Goal: Task Accomplishment & Management: Manage account settings

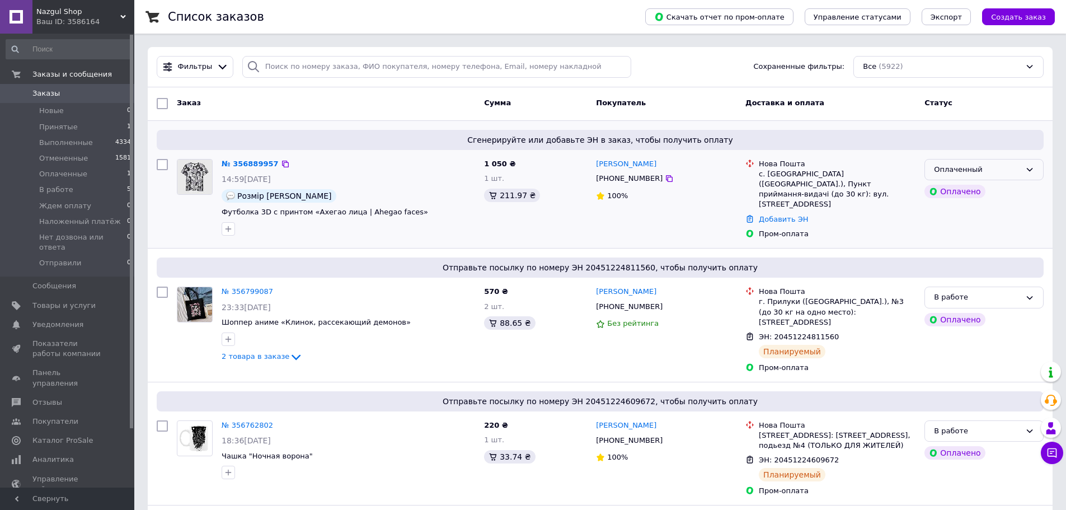
click at [964, 168] on div "Оплаченный" at bounding box center [977, 170] width 87 height 12
click at [953, 187] on li "Принят" at bounding box center [984, 192] width 118 height 21
click at [603, 179] on div "[PHONE_NUMBER]" at bounding box center [629, 178] width 71 height 15
copy div "380660487519"
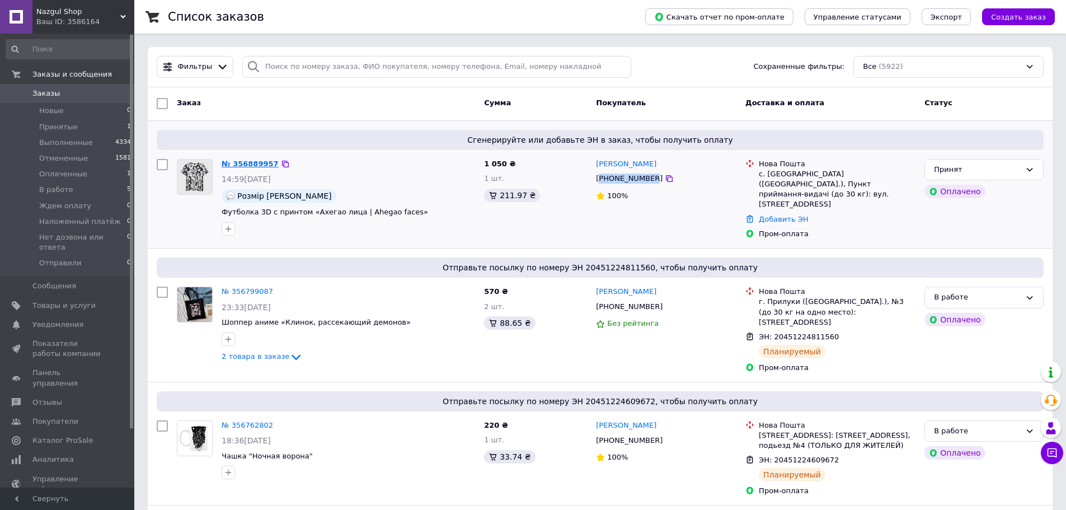
click at [251, 162] on link "№ 356889957" at bounding box center [250, 163] width 57 height 8
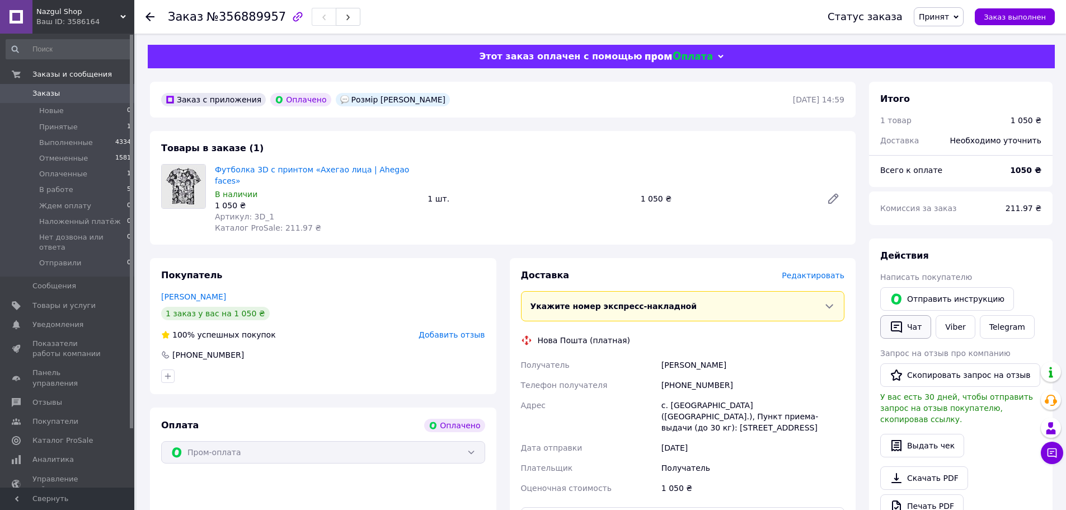
click at [900, 326] on icon "button" at bounding box center [896, 326] width 13 height 13
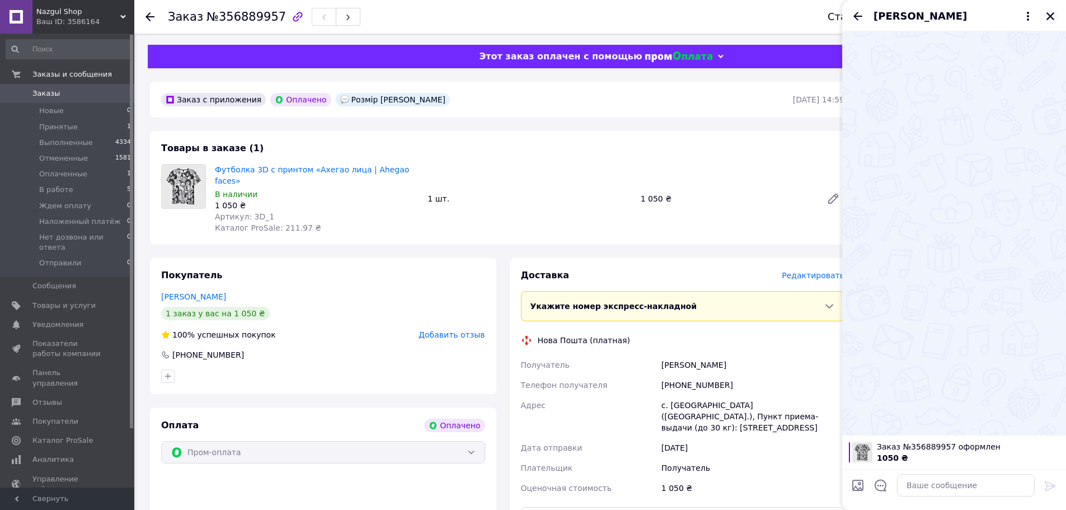
click at [1050, 20] on icon "Закрыть" at bounding box center [1050, 16] width 10 height 10
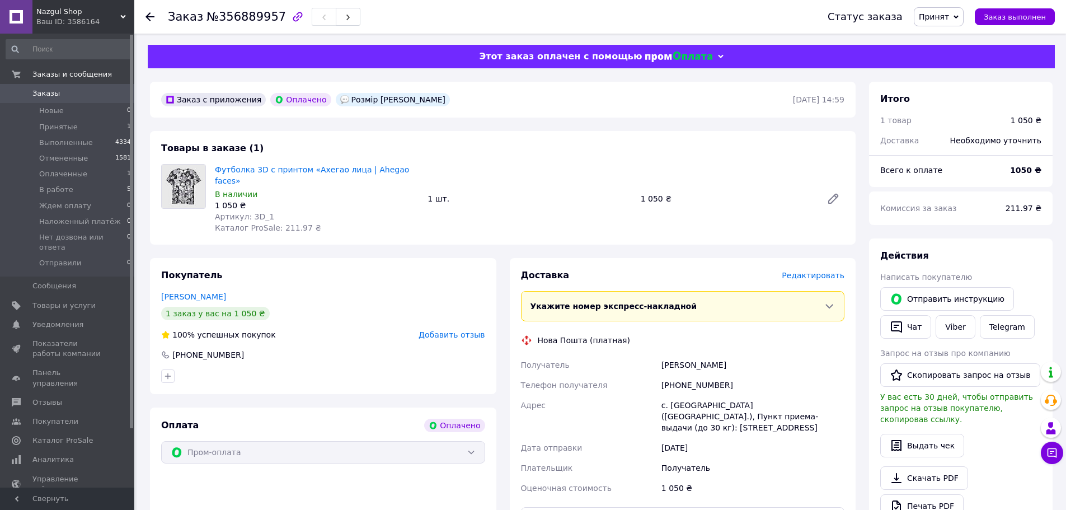
click at [701, 375] on div "[PHONE_NUMBER]" at bounding box center [752, 385] width 187 height 20
copy div "380660487519"
drag, startPoint x: 243, startPoint y: 228, endPoint x: 273, endPoint y: 219, distance: 31.5
click at [243, 228] on div "Товары в заказе (1) Футболка 3D с принтом «Aхегао лица | Ahegao faces» В наличи…" at bounding box center [503, 188] width 706 height 114
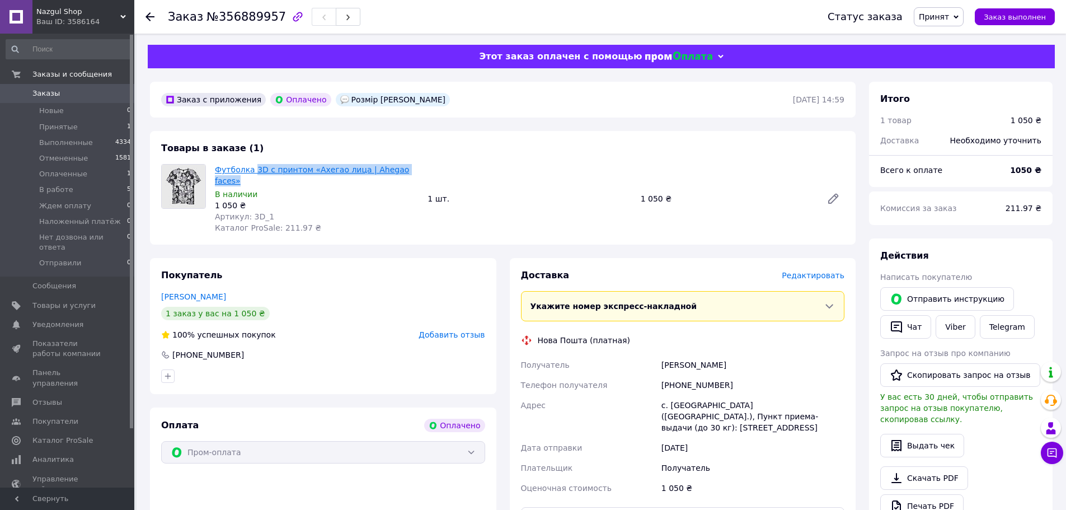
drag, startPoint x: 417, startPoint y: 169, endPoint x: 252, endPoint y: 170, distance: 165.1
click at [252, 170] on div "Футболка 3D с принтом «Aхегао лица | Ahegao faces» В наличии 1 050 ₴ Артикул: 3…" at bounding box center [529, 199] width 638 height 74
copy link "3D с принтом «Aхегао лица | Ahegao faces»"
click at [209, 239] on div "Заказ с приложения Оплачено Розмір М 12.08.2025 | 14:59 Товары в заказе (1) Фут…" at bounding box center [502, 457] width 719 height 750
click at [832, 271] on span "Редактировать" at bounding box center [813, 275] width 63 height 9
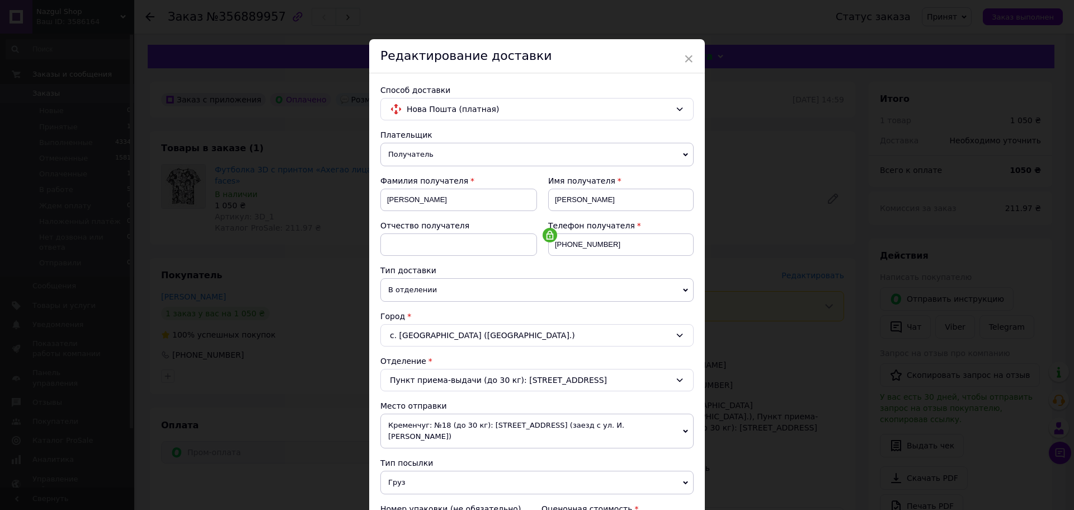
click at [740, 128] on div "× Редактирование доставки Способ доставки Нова Пошта (платная) Плательщик Получ…" at bounding box center [537, 255] width 1074 height 510
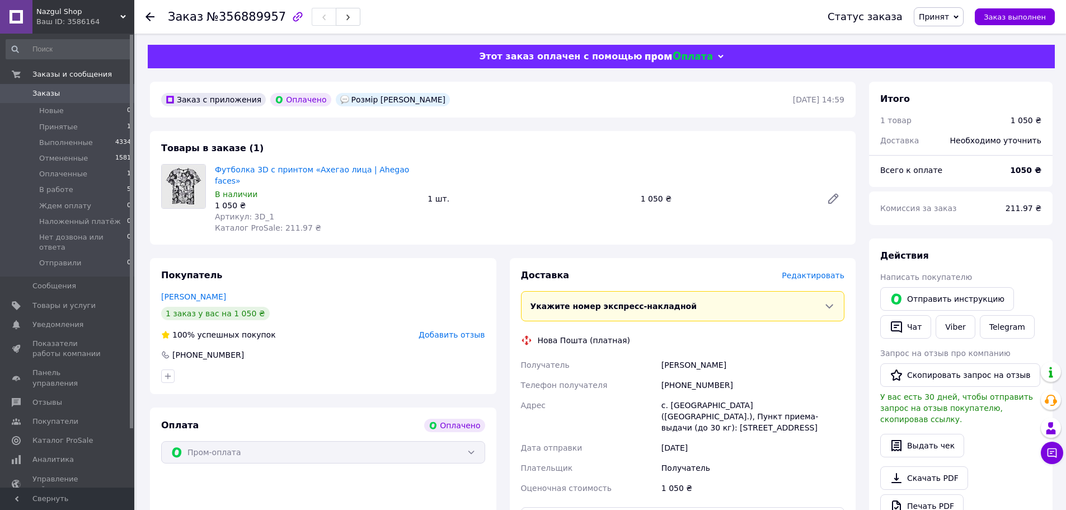
click at [99, 97] on span "Заказы" at bounding box center [67, 93] width 71 height 10
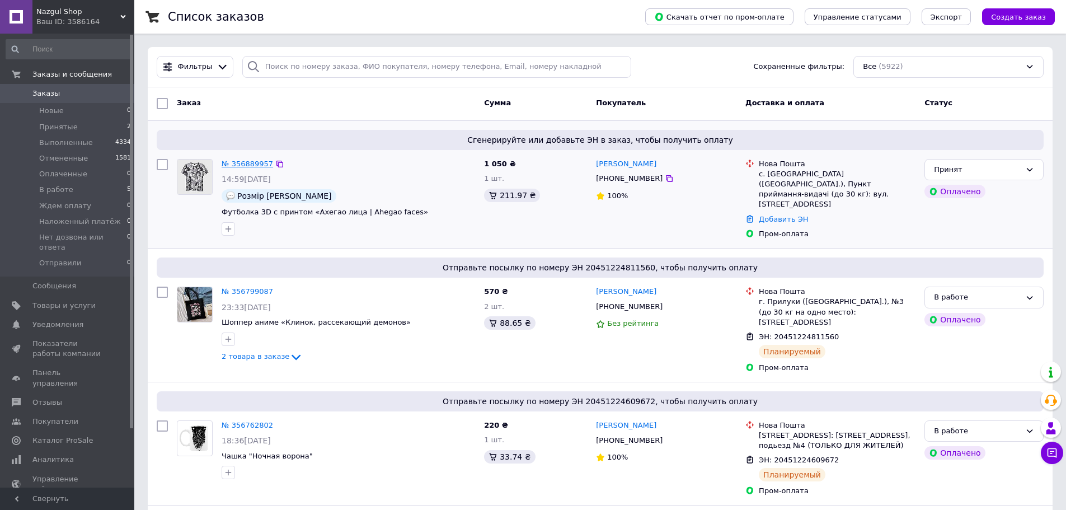
click at [246, 165] on link "№ 356889957" at bounding box center [247, 163] width 51 height 8
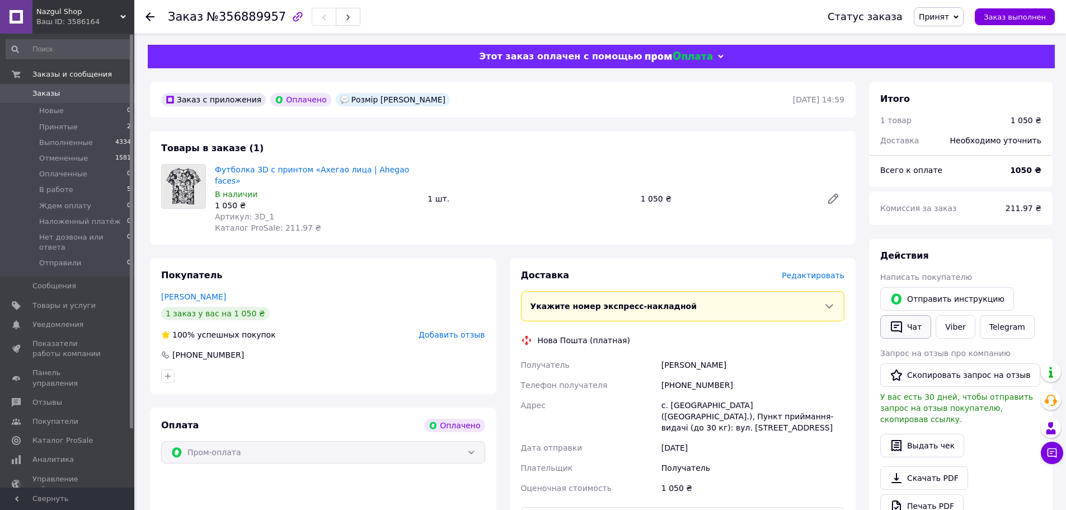
click at [893, 307] on div "Отправить инструкцию   Чат Viber Telegram" at bounding box center [961, 313] width 166 height 56
click at [898, 325] on icon "button" at bounding box center [896, 326] width 13 height 13
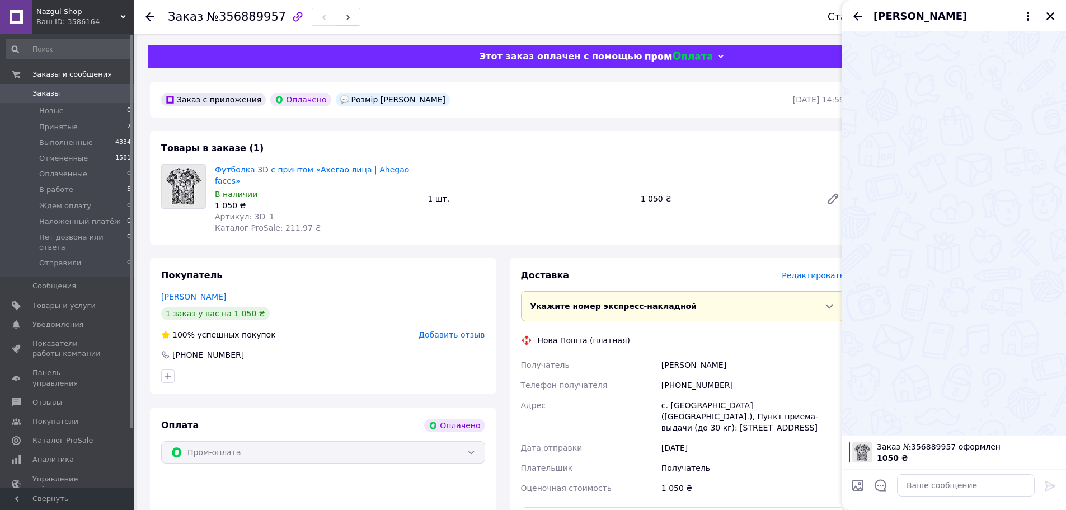
click at [857, 485] on input "Загрузить файлы" at bounding box center [857, 484] width 13 height 13
type input "C:\fakepath\3D футболки.jpg"
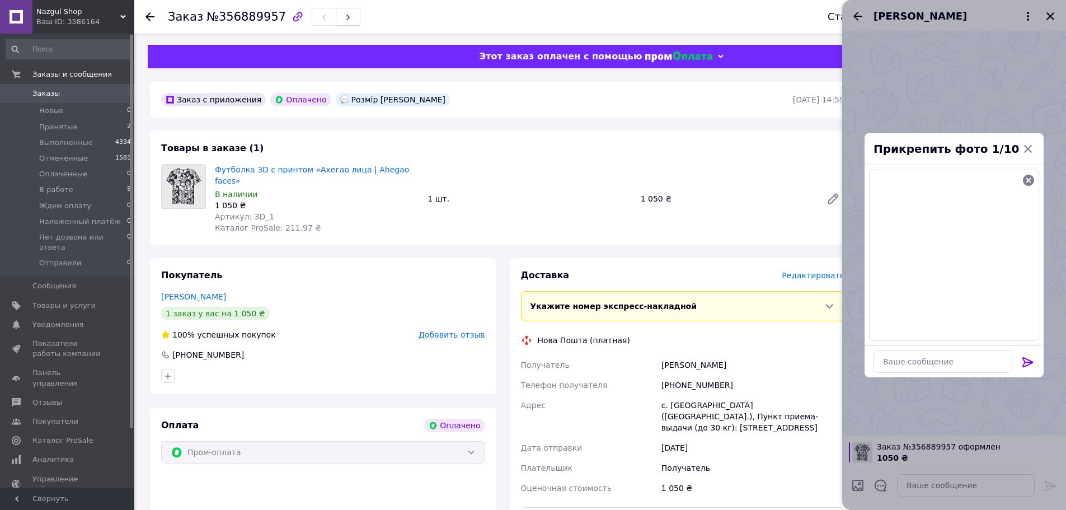
click at [1032, 359] on icon at bounding box center [1027, 361] width 13 height 13
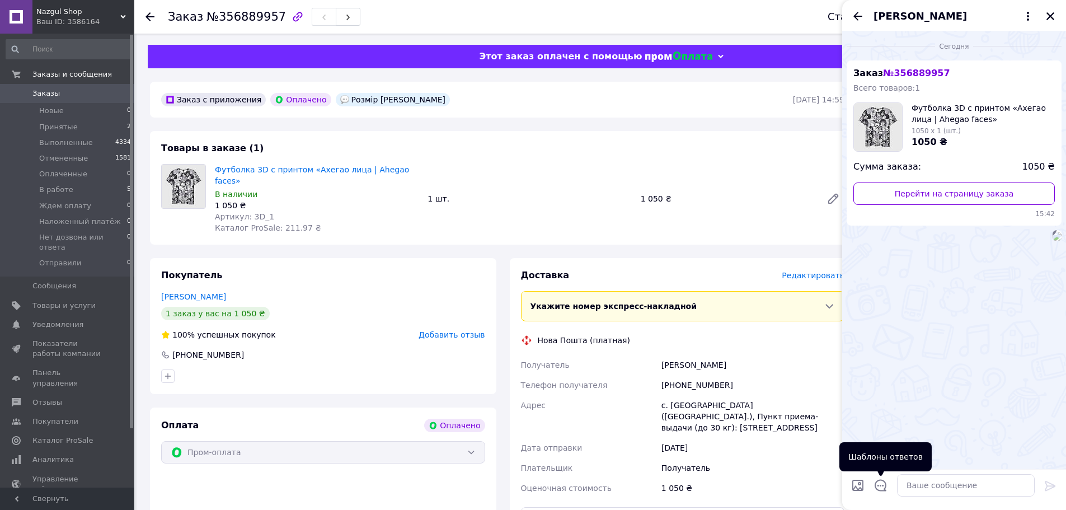
click at [861, 482] on input "Загрузить файлы" at bounding box center [857, 484] width 13 height 13
type input "C:\fakepath\инстр.jpg"
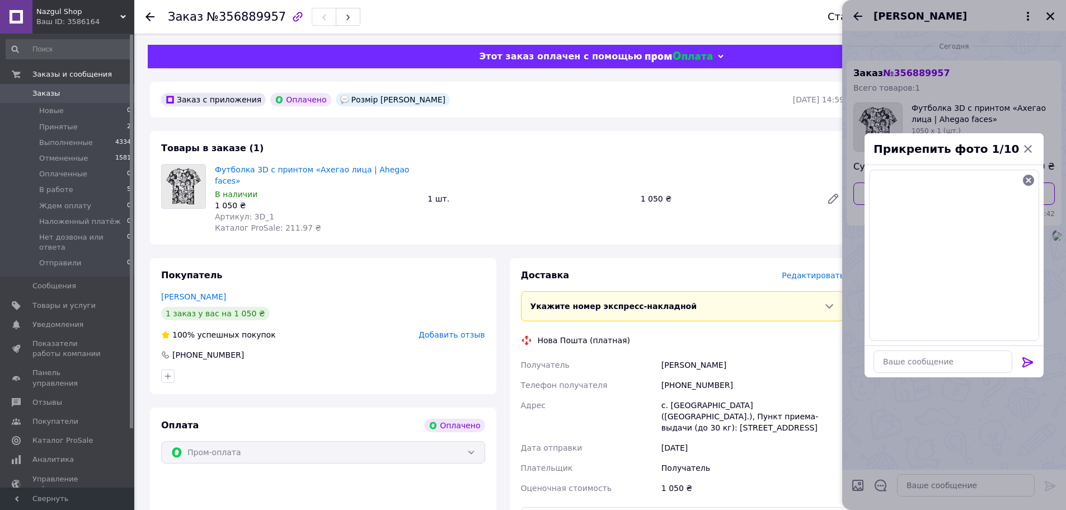
click at [1023, 365] on icon at bounding box center [1027, 362] width 11 height 10
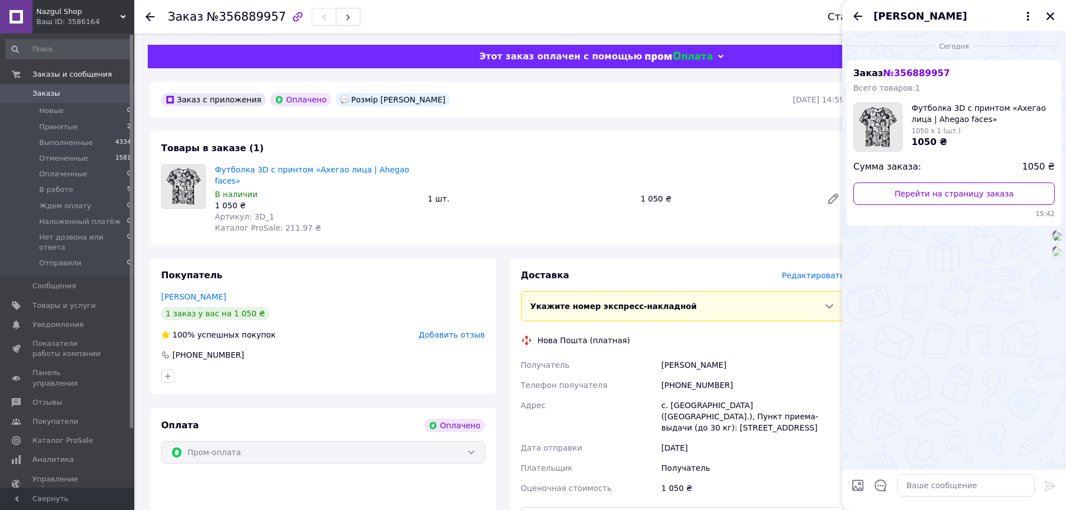
scroll to position [36, 0]
click at [1053, 256] on img at bounding box center [1057, 251] width 9 height 9
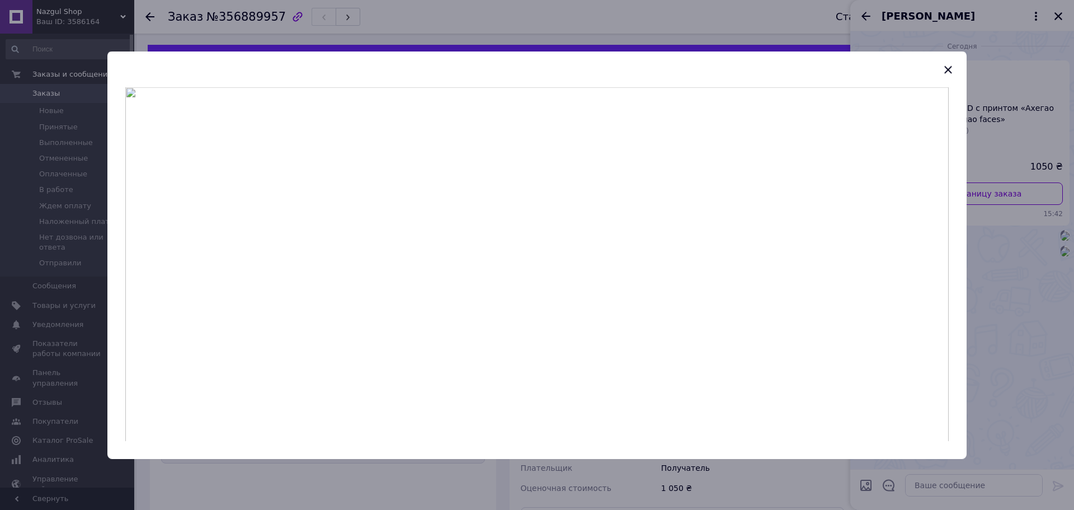
click at [997, 486] on div at bounding box center [537, 255] width 1074 height 510
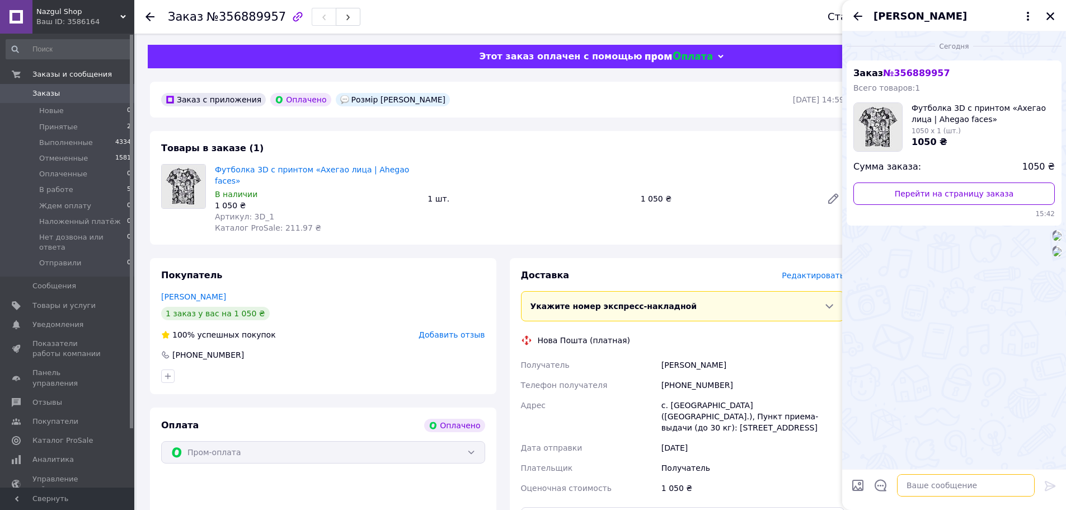
click at [978, 492] on textarea at bounding box center [966, 485] width 138 height 22
paste textarea "Переконайтеся, що вибраний розмір відповідає нашій розмірній сітці - Для підбор…"
type textarea "Переконайтеся, що вибраний розмір відповідає нашій розмірній сітці - Для підбор…"
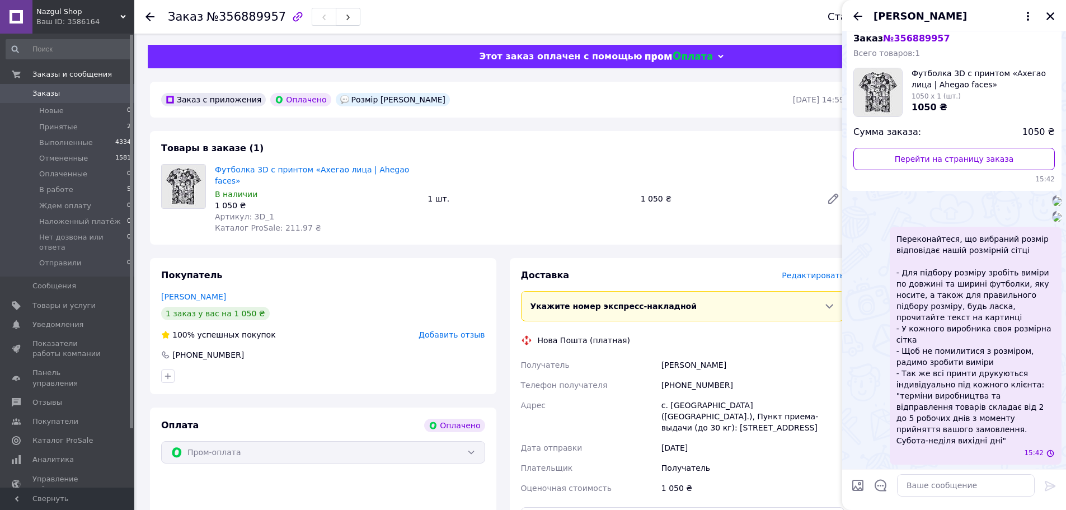
scroll to position [314, 0]
click at [928, 486] on textarea at bounding box center [966, 485] width 138 height 22
paste textarea "Вам підходить розмір М за нашою розмірною сіткою?"
type textarea "Вам підходить розмір М за нашою розмірною сіткою?"
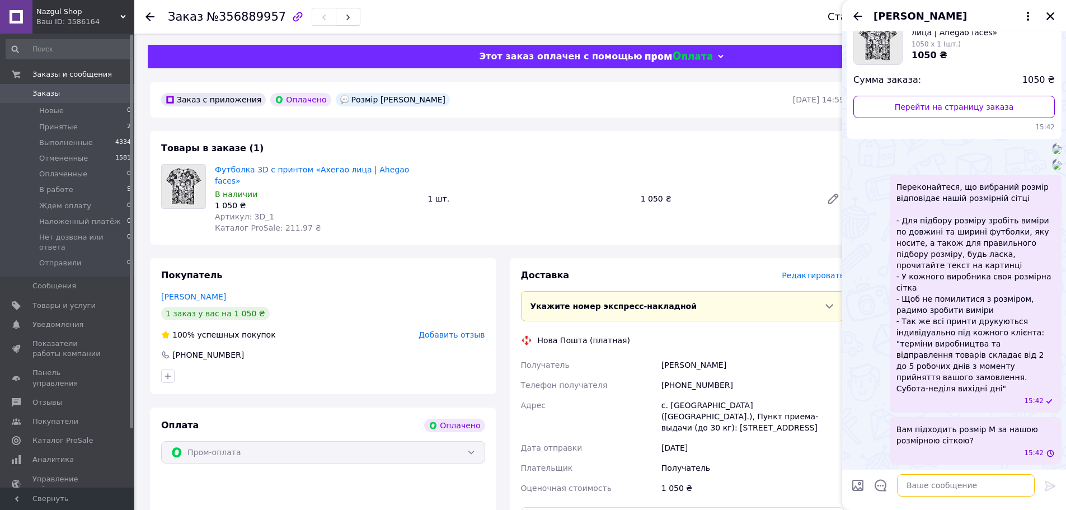
scroll to position [367, 0]
click at [1053, 14] on icon "Закрыть" at bounding box center [1050, 16] width 8 height 8
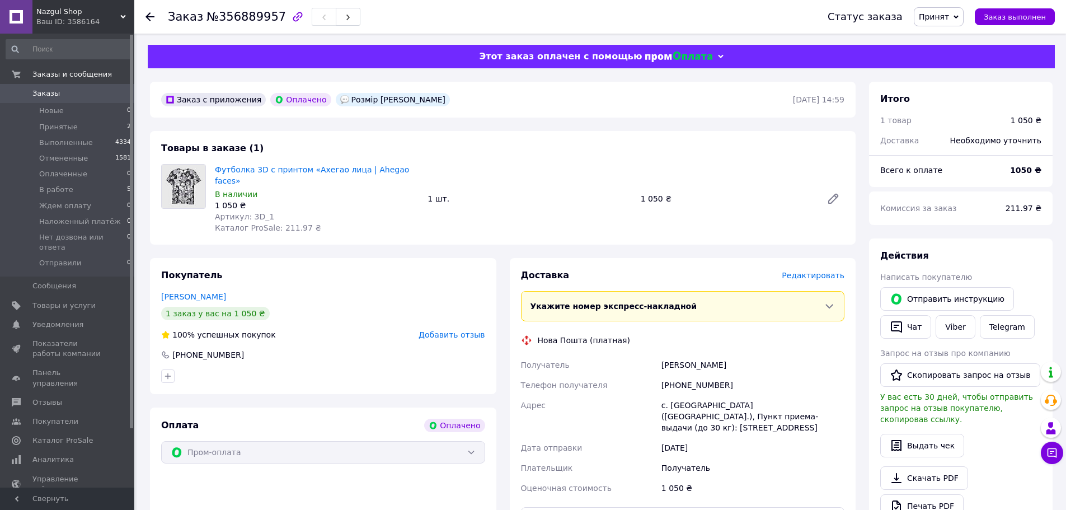
click at [65, 99] on link "Заказы 0" at bounding box center [69, 93] width 138 height 19
